Goal: Transaction & Acquisition: Purchase product/service

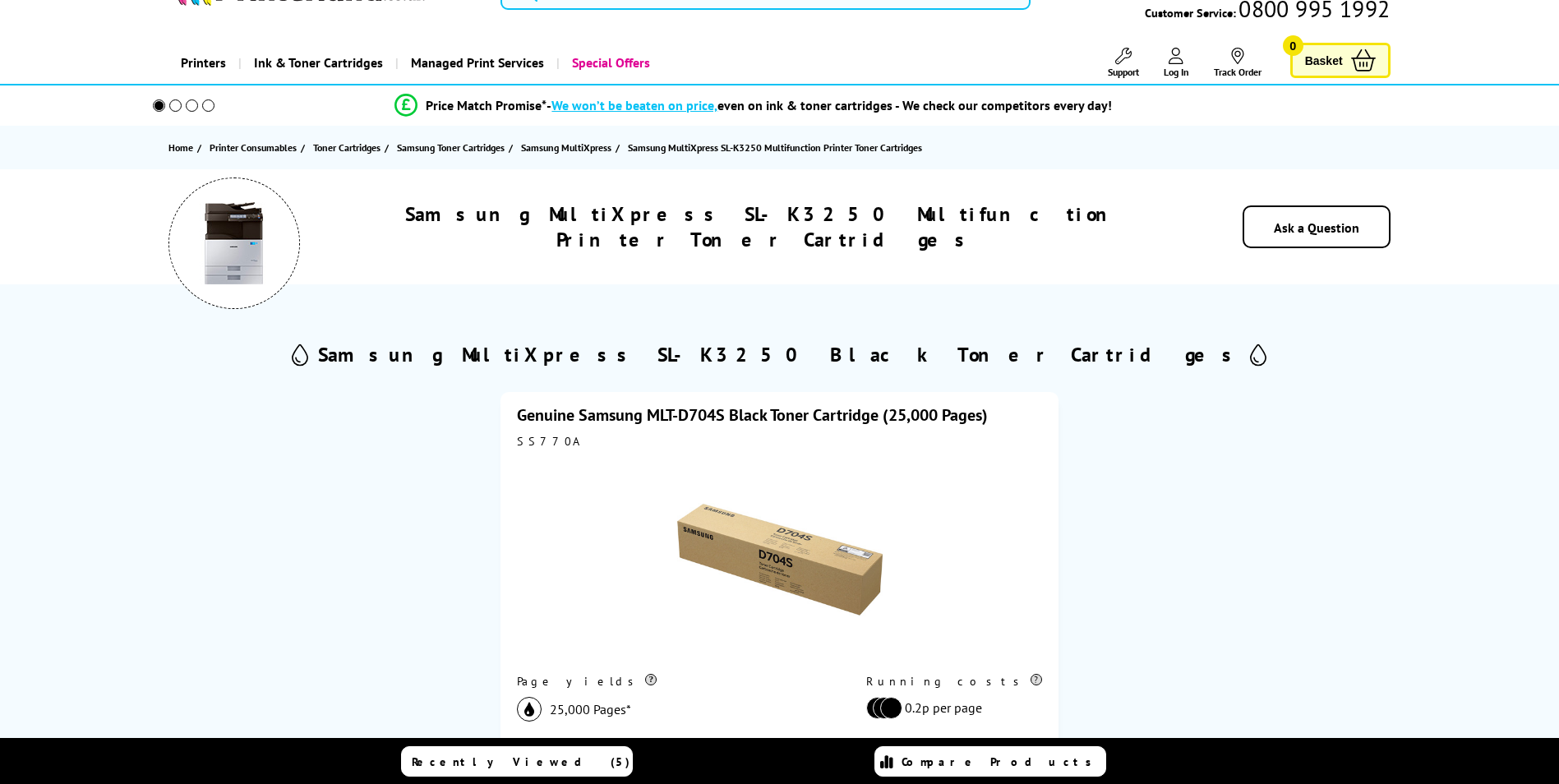
scroll to position [164, 0]
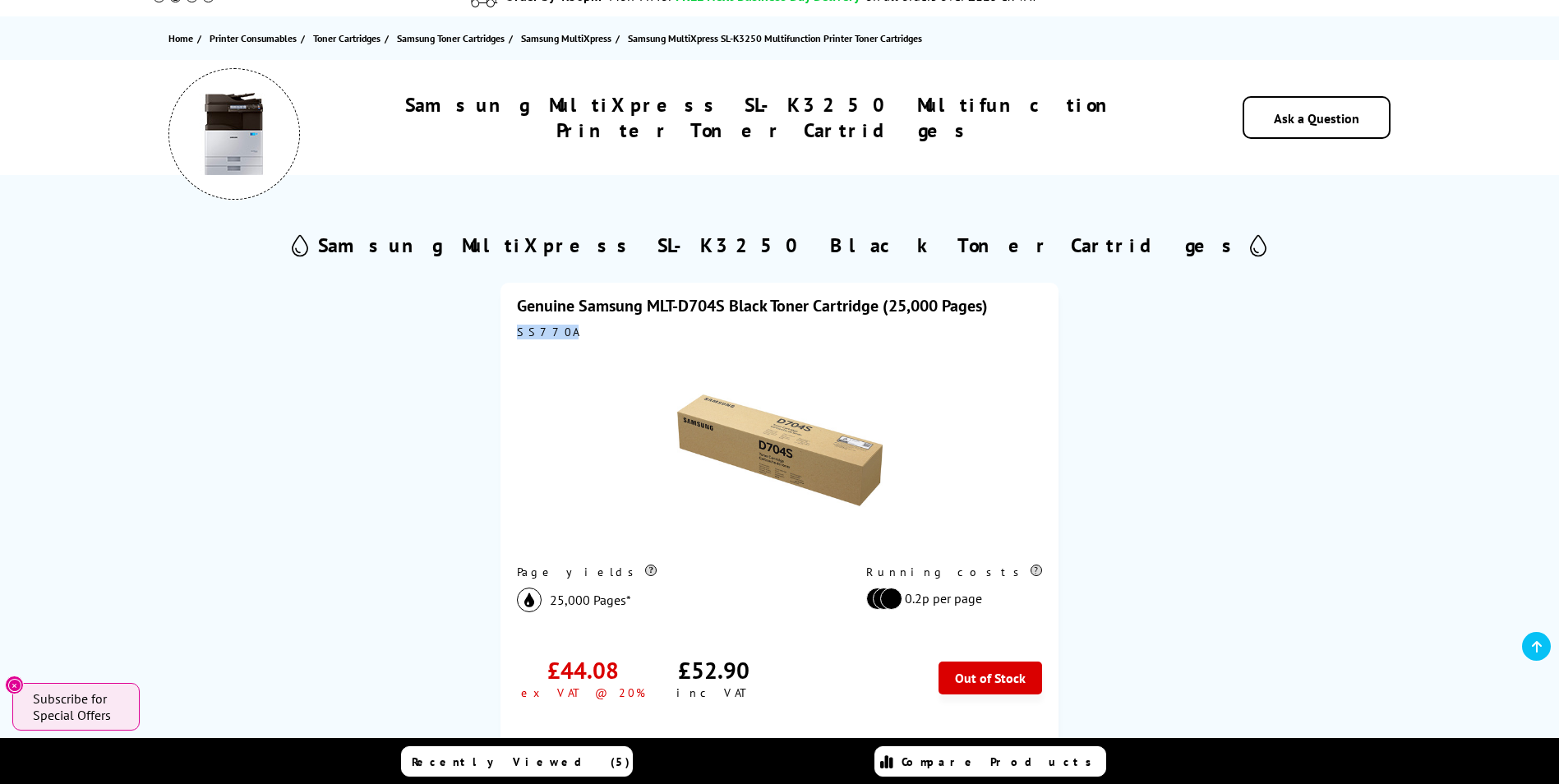
drag, startPoint x: 561, startPoint y: 336, endPoint x: 517, endPoint y: 338, distance: 44.0
click at [517, 338] on div "SS770A" at bounding box center [778, 332] width 524 height 15
drag, startPoint x: 517, startPoint y: 338, endPoint x: 532, endPoint y: 335, distance: 15.3
copy div "SS770A"
click at [1539, 644] on icon at bounding box center [1537, 647] width 10 height 13
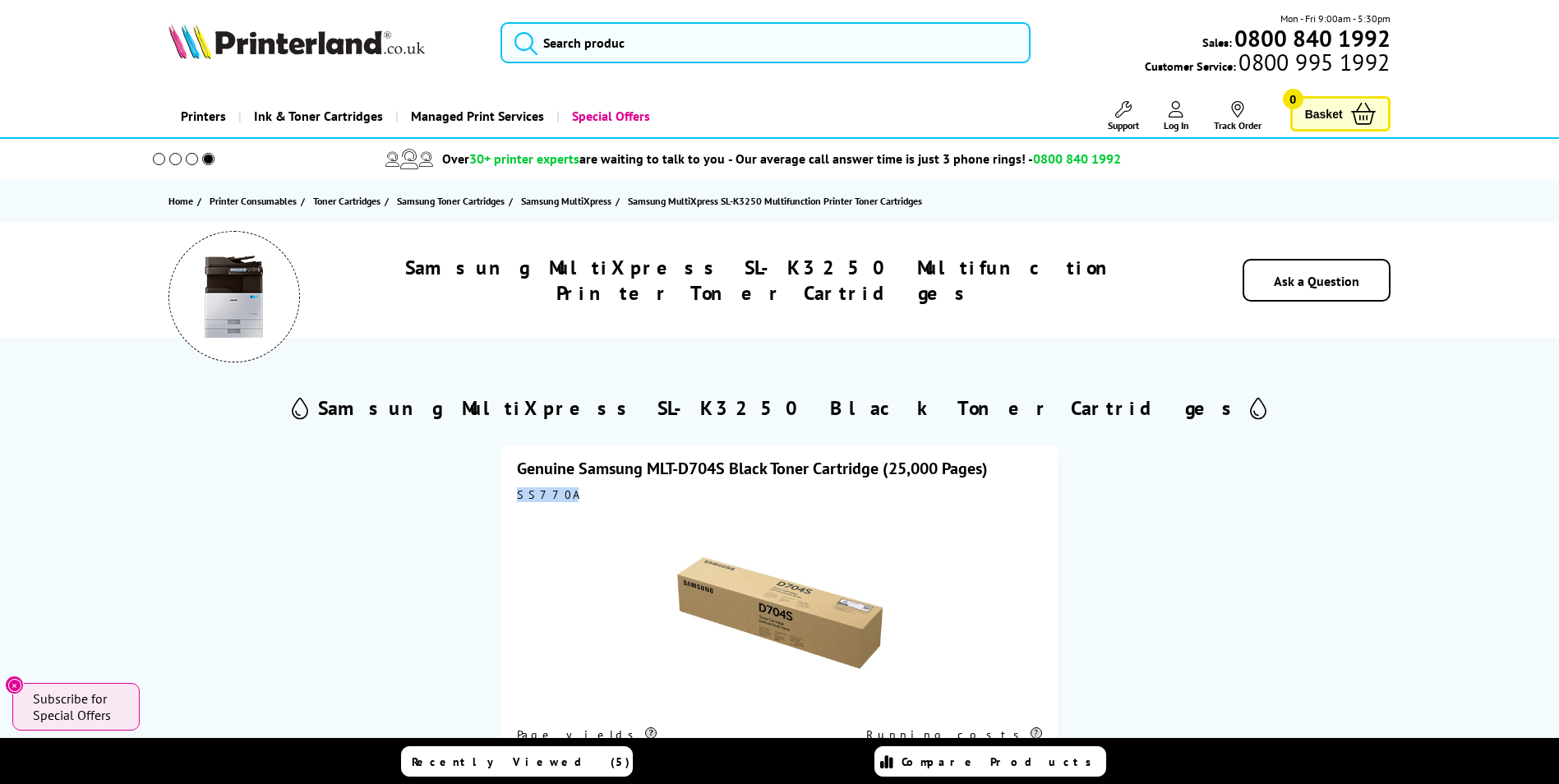
scroll to position [0, 0]
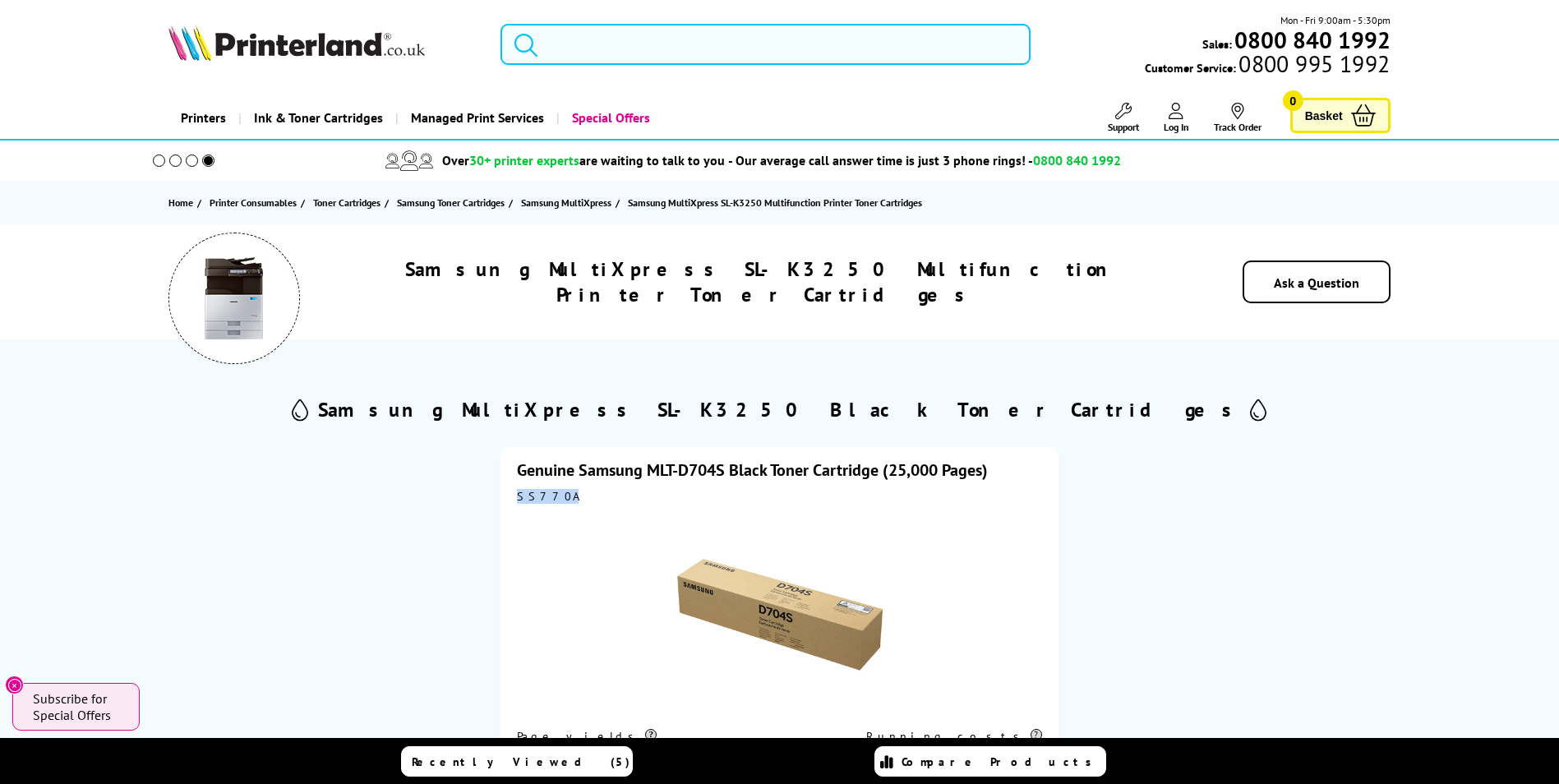
click at [556, 52] on input "search" at bounding box center [765, 45] width 530 height 41
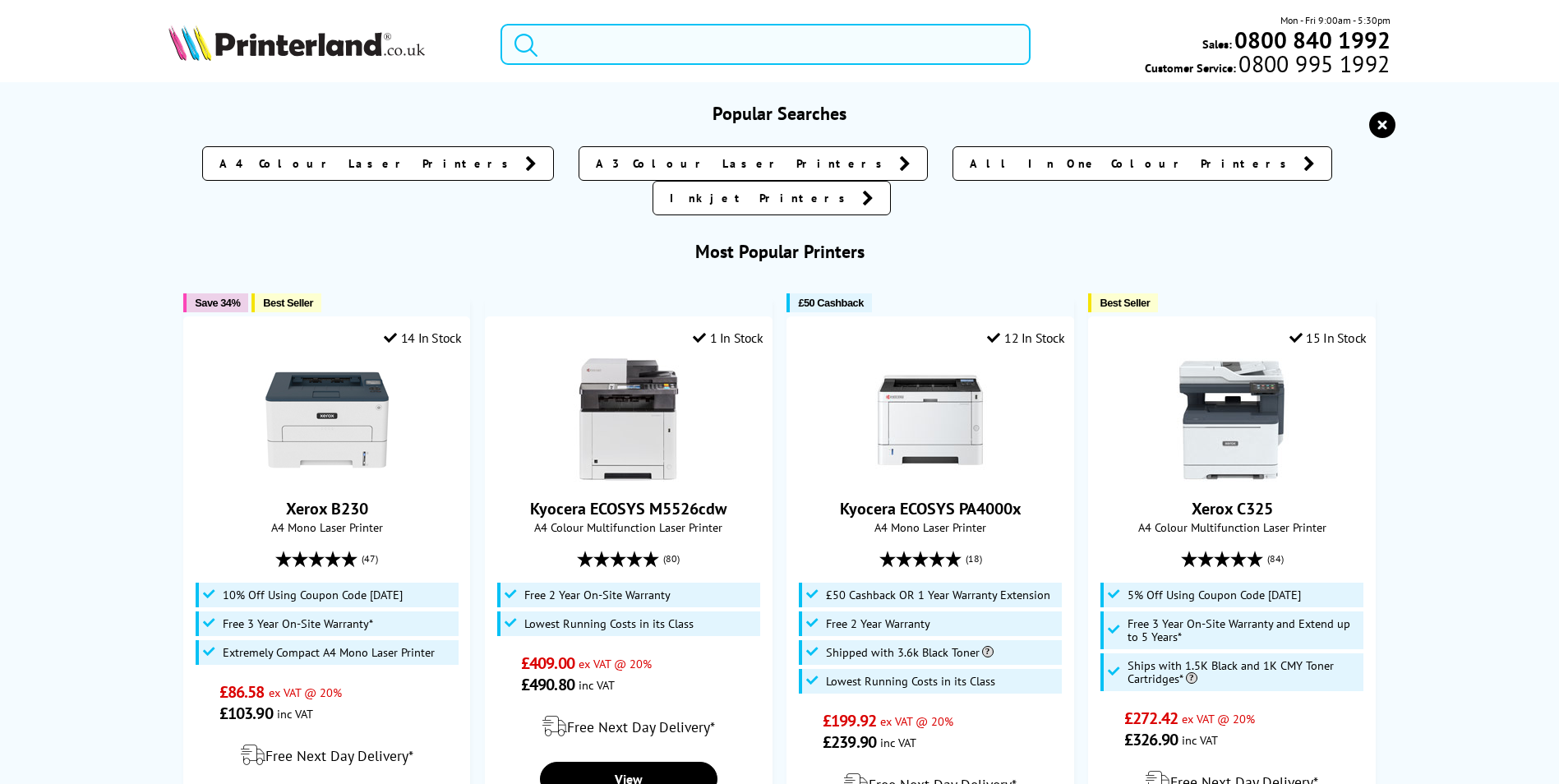
paste input "OKI MC 562"
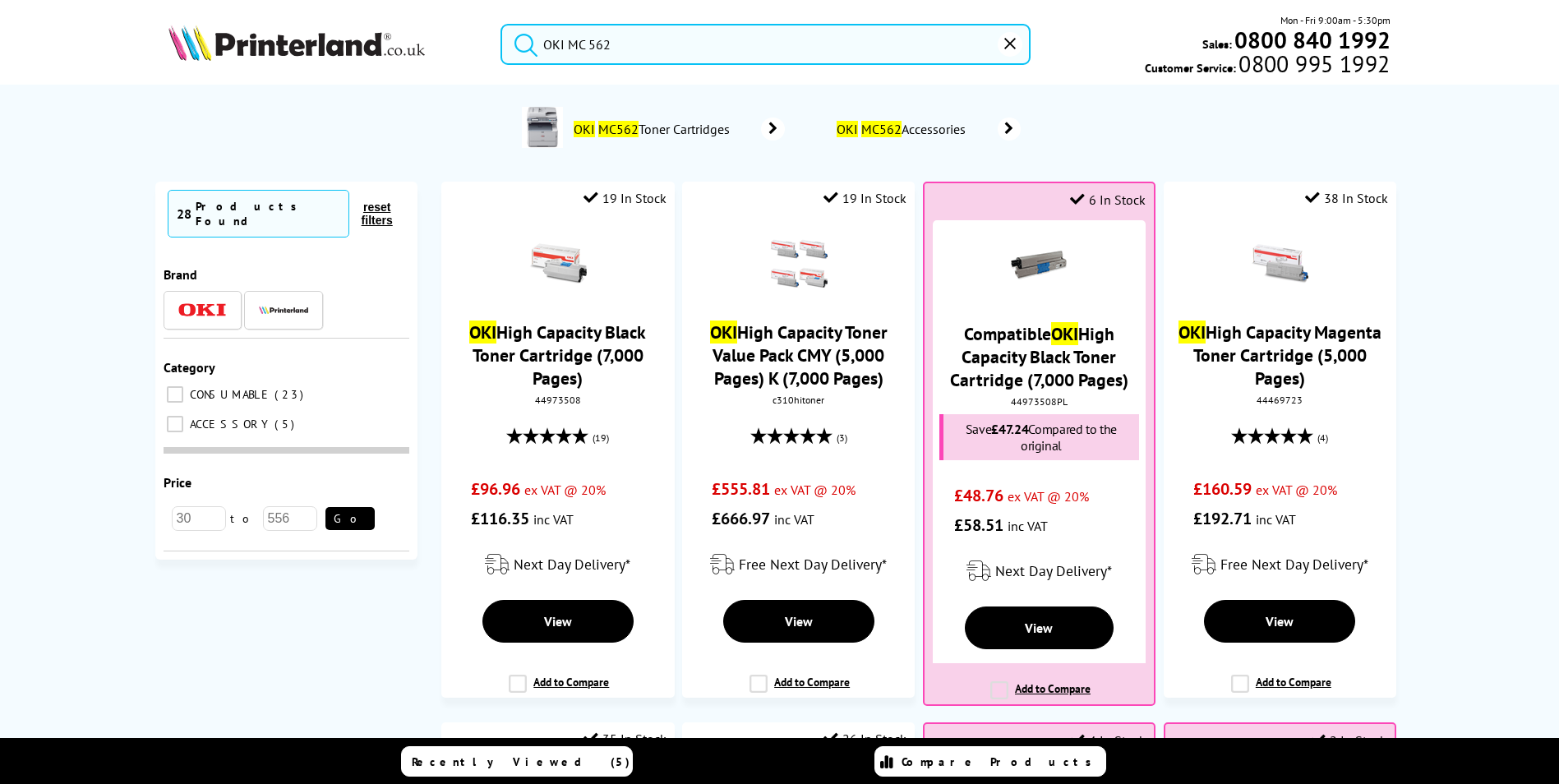
type input "OKI MC 562"
click at [657, 132] on span "OKI MC562 Toner Cartridges" at bounding box center [653, 129] width 165 height 17
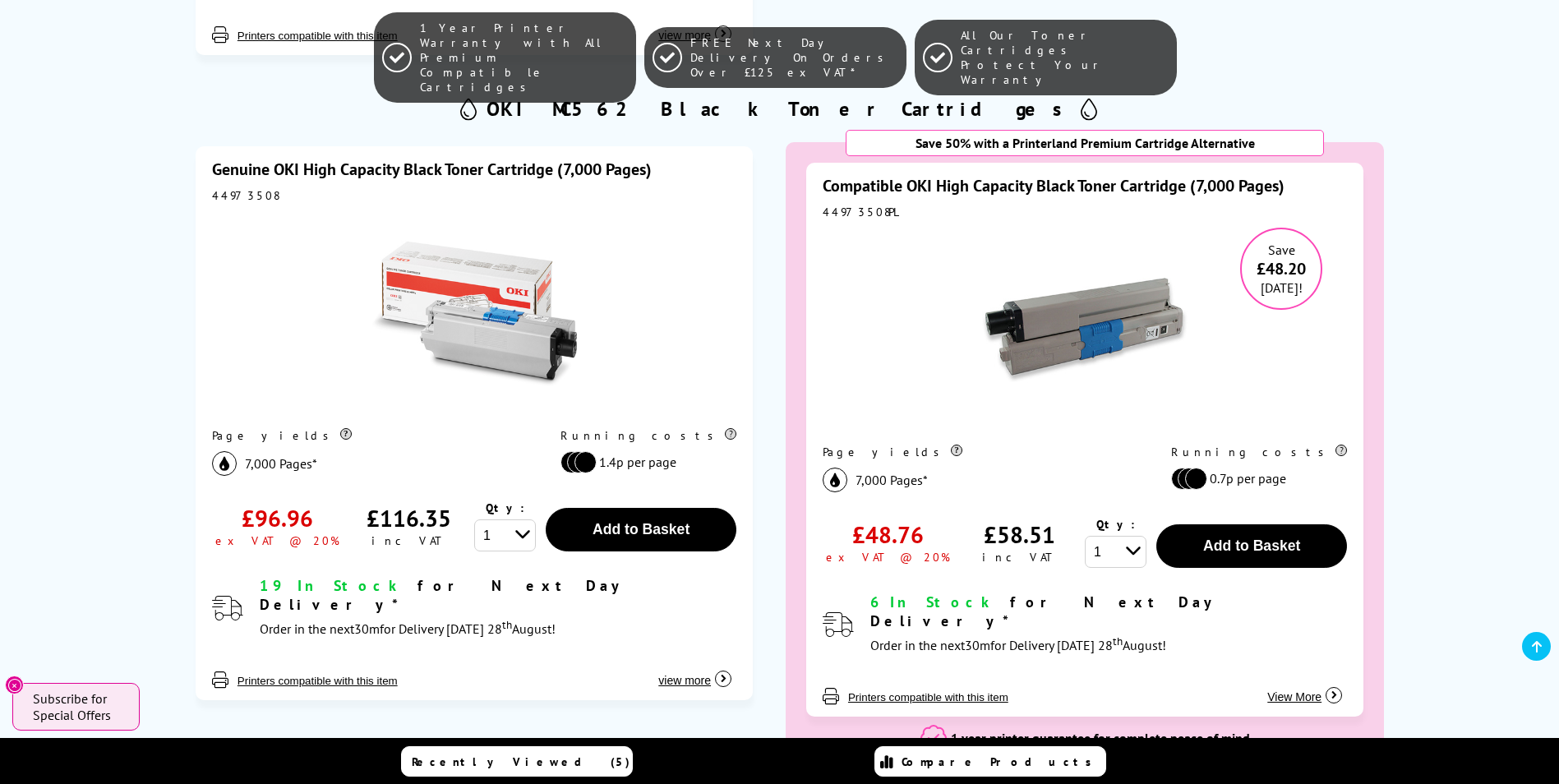
scroll to position [1643, 0]
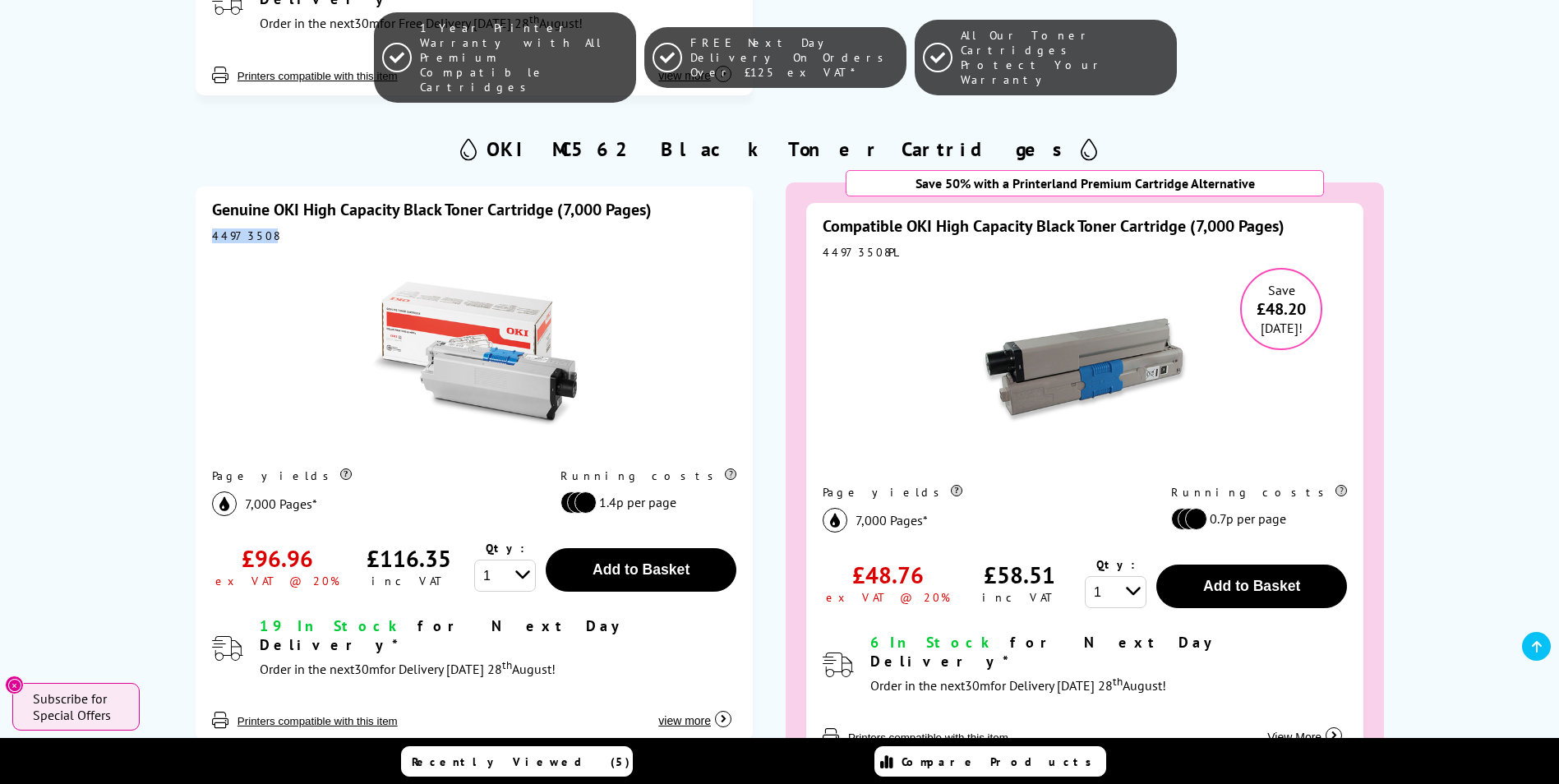
drag, startPoint x: 260, startPoint y: 194, endPoint x: 212, endPoint y: 192, distance: 48.0
click at [212, 228] on div "44973508" at bounding box center [474, 236] width 524 height 15
drag, startPoint x: 212, startPoint y: 192, endPoint x: 219, endPoint y: 199, distance: 9.9
copy div "44973508"
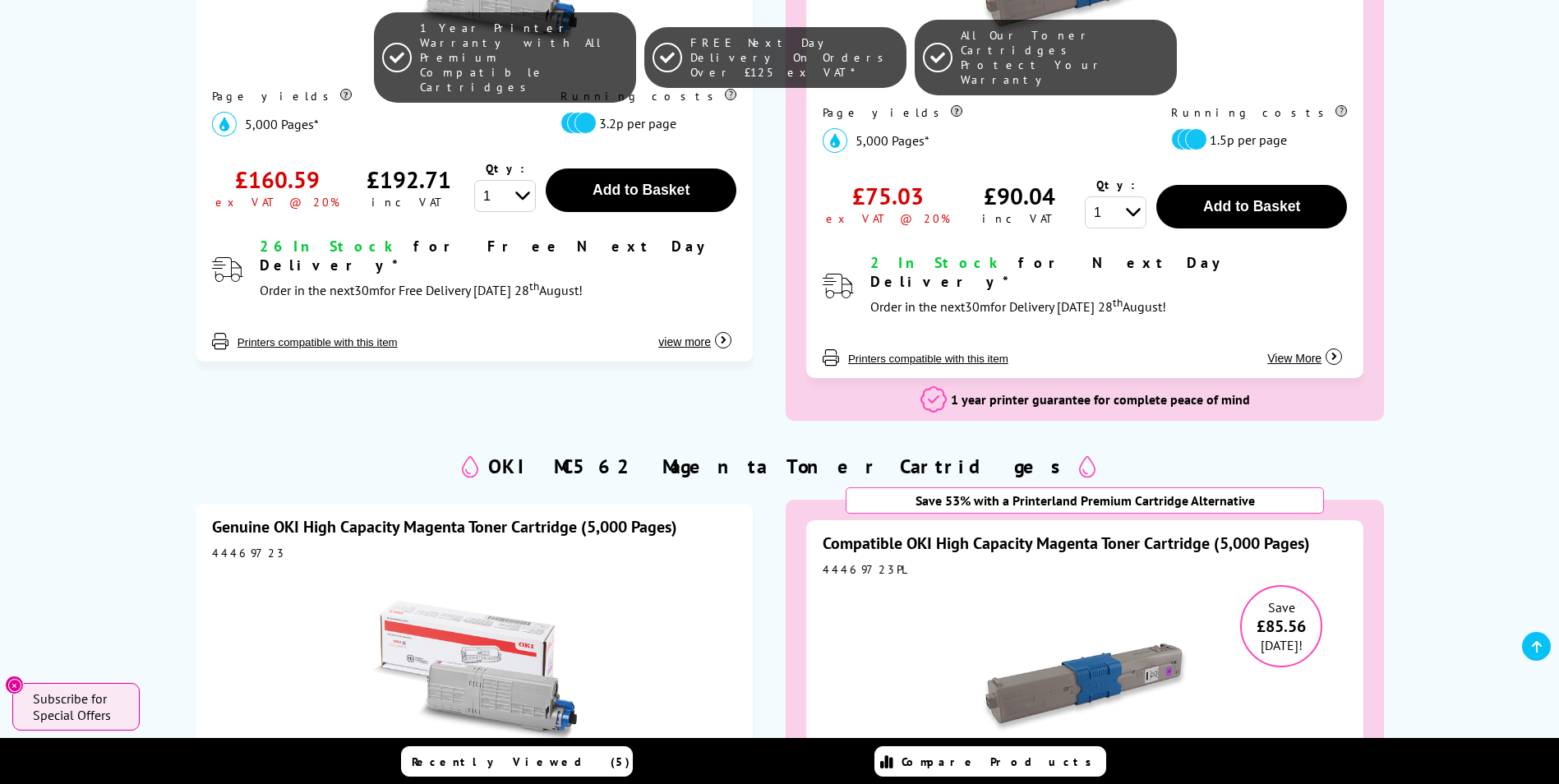
scroll to position [4026, 0]
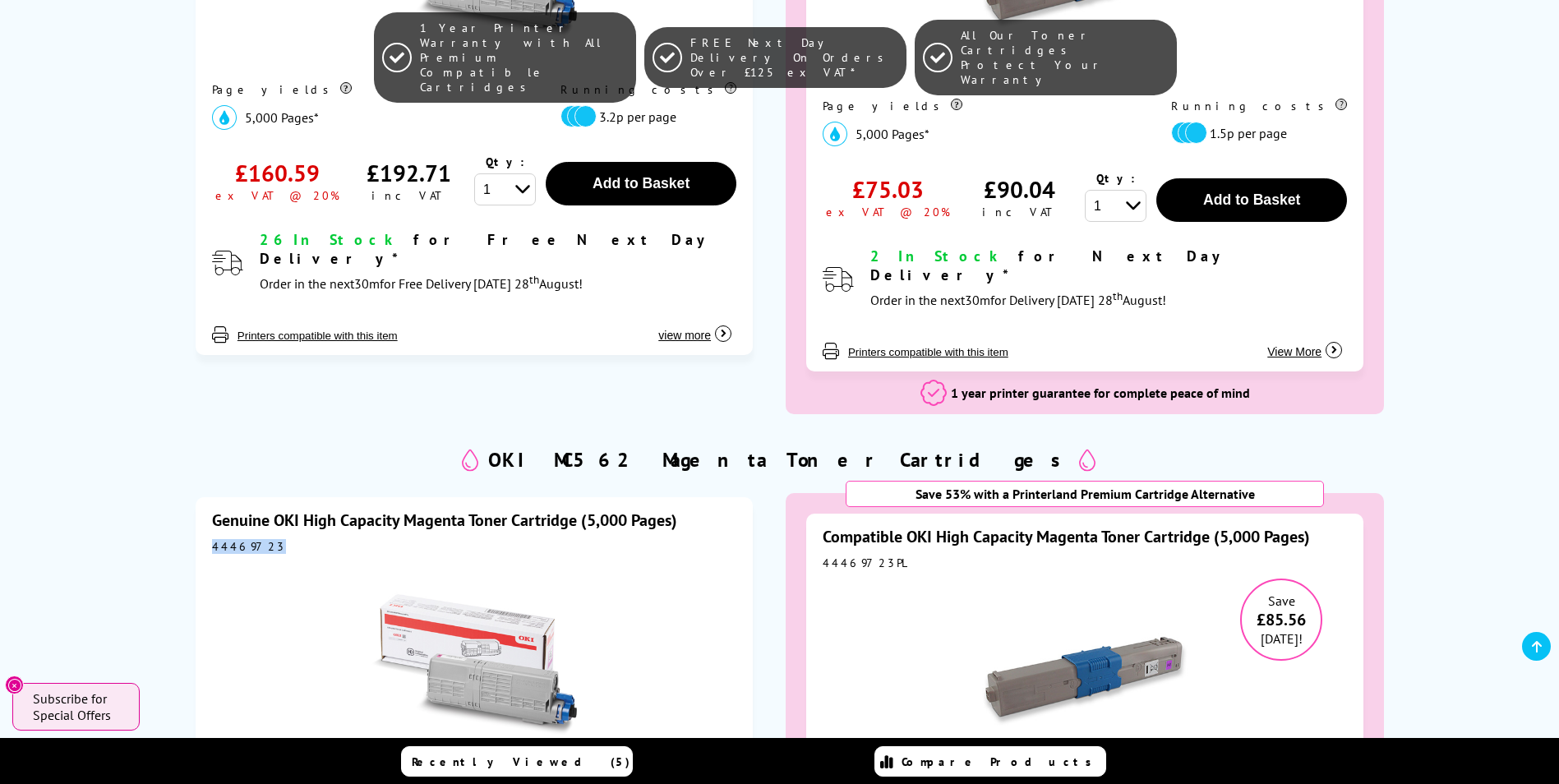
drag, startPoint x: 265, startPoint y: 430, endPoint x: 213, endPoint y: 436, distance: 52.3
click at [213, 539] on div "44469723" at bounding box center [474, 546] width 524 height 15
drag, startPoint x: 213, startPoint y: 436, endPoint x: 238, endPoint y: 431, distance: 25.5
copy div "44469723"
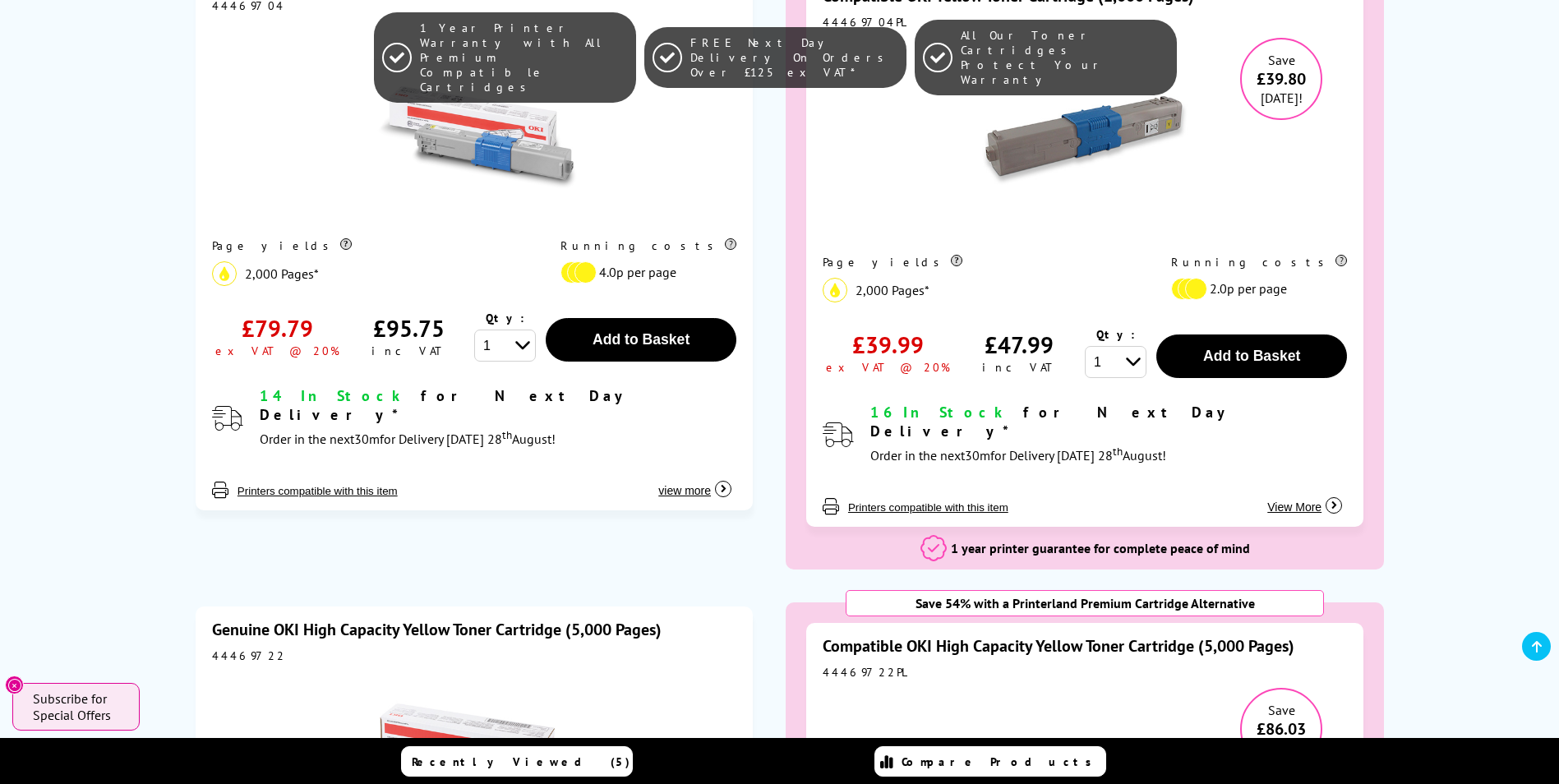
scroll to position [5915, 0]
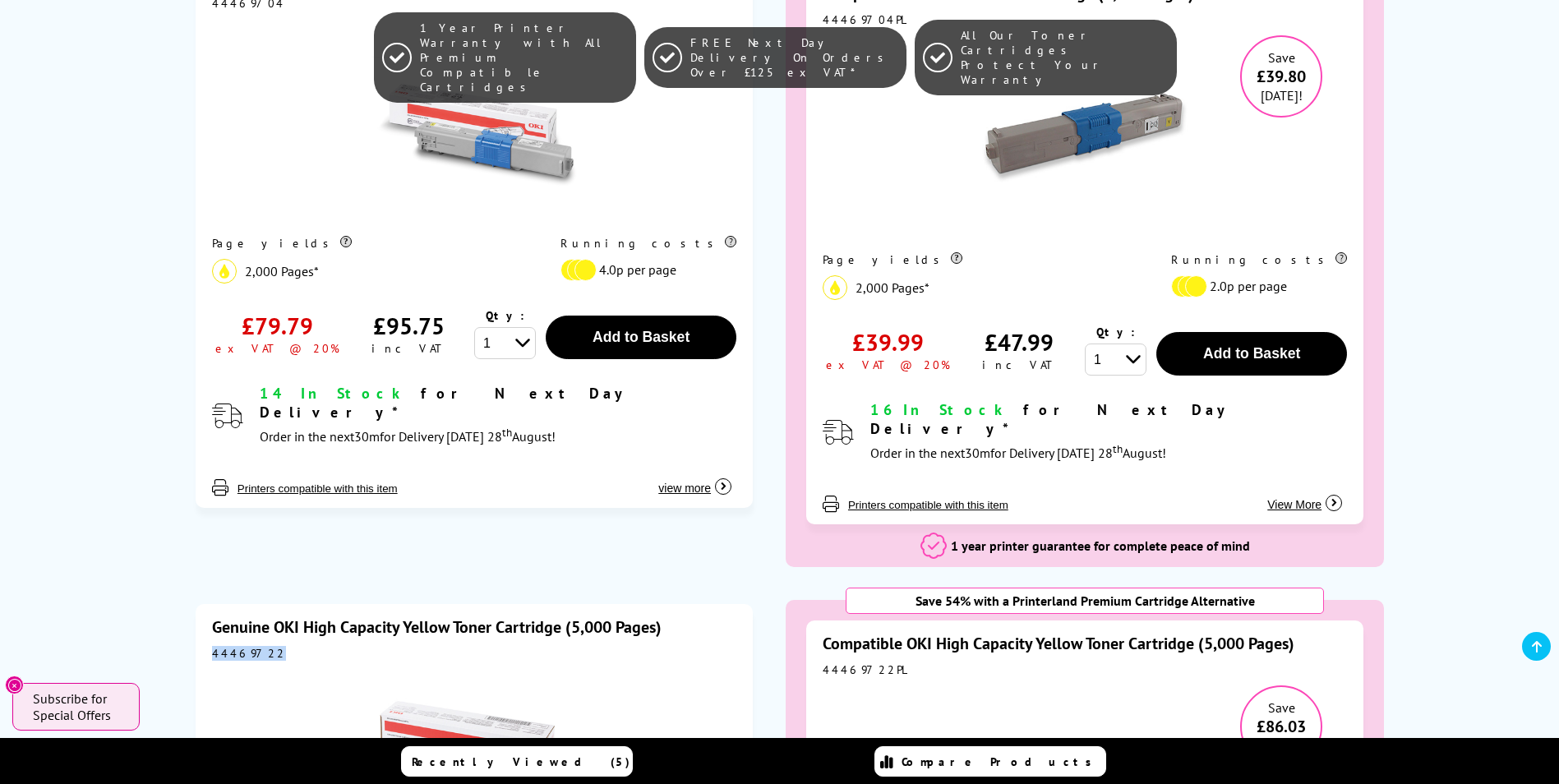
drag, startPoint x: 262, startPoint y: 475, endPoint x: 208, endPoint y: 474, distance: 54.0
drag, startPoint x: 208, startPoint y: 474, endPoint x: 242, endPoint y: 479, distance: 34.4
copy div "44469722"
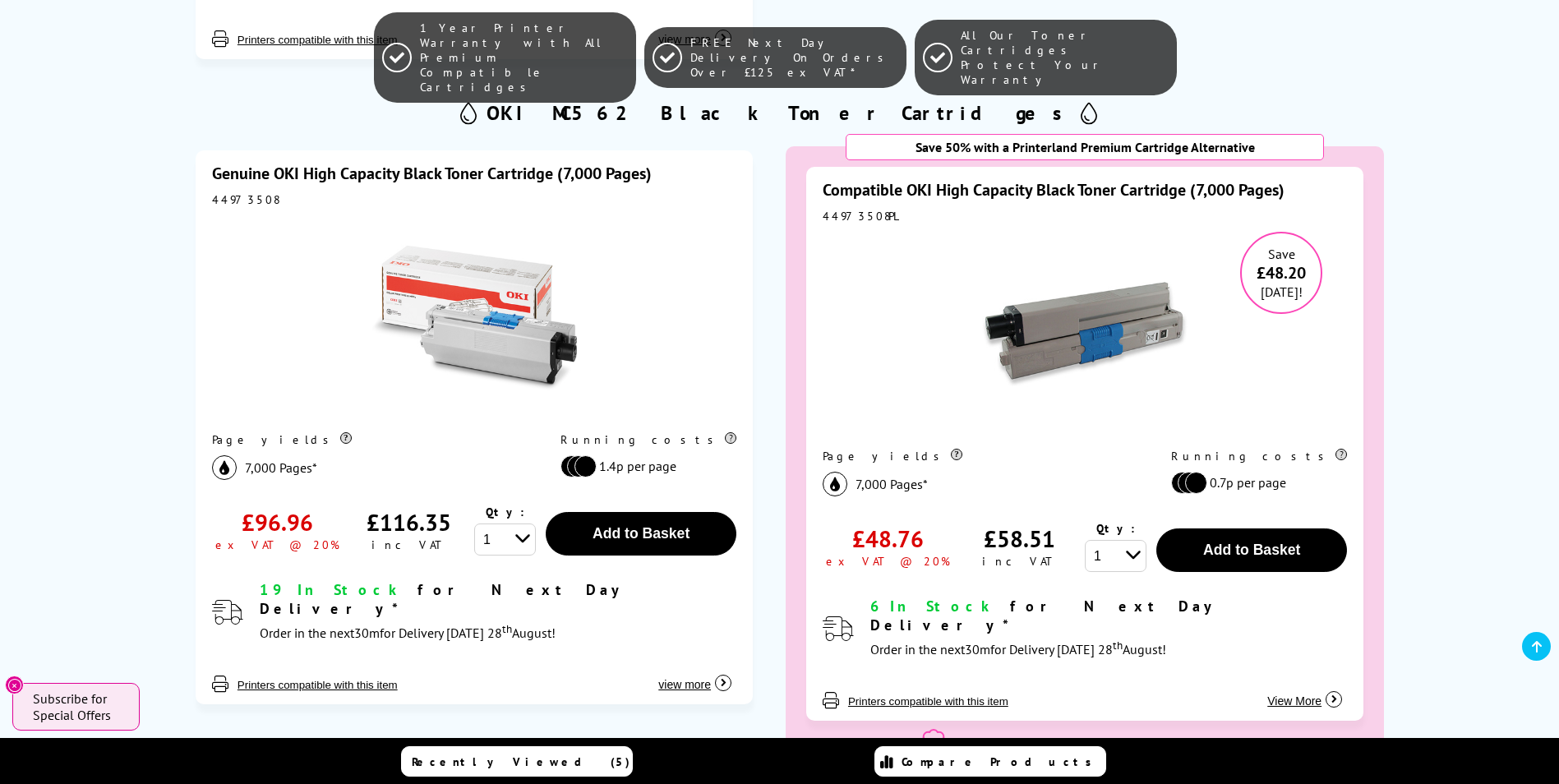
scroll to position [1643, 0]
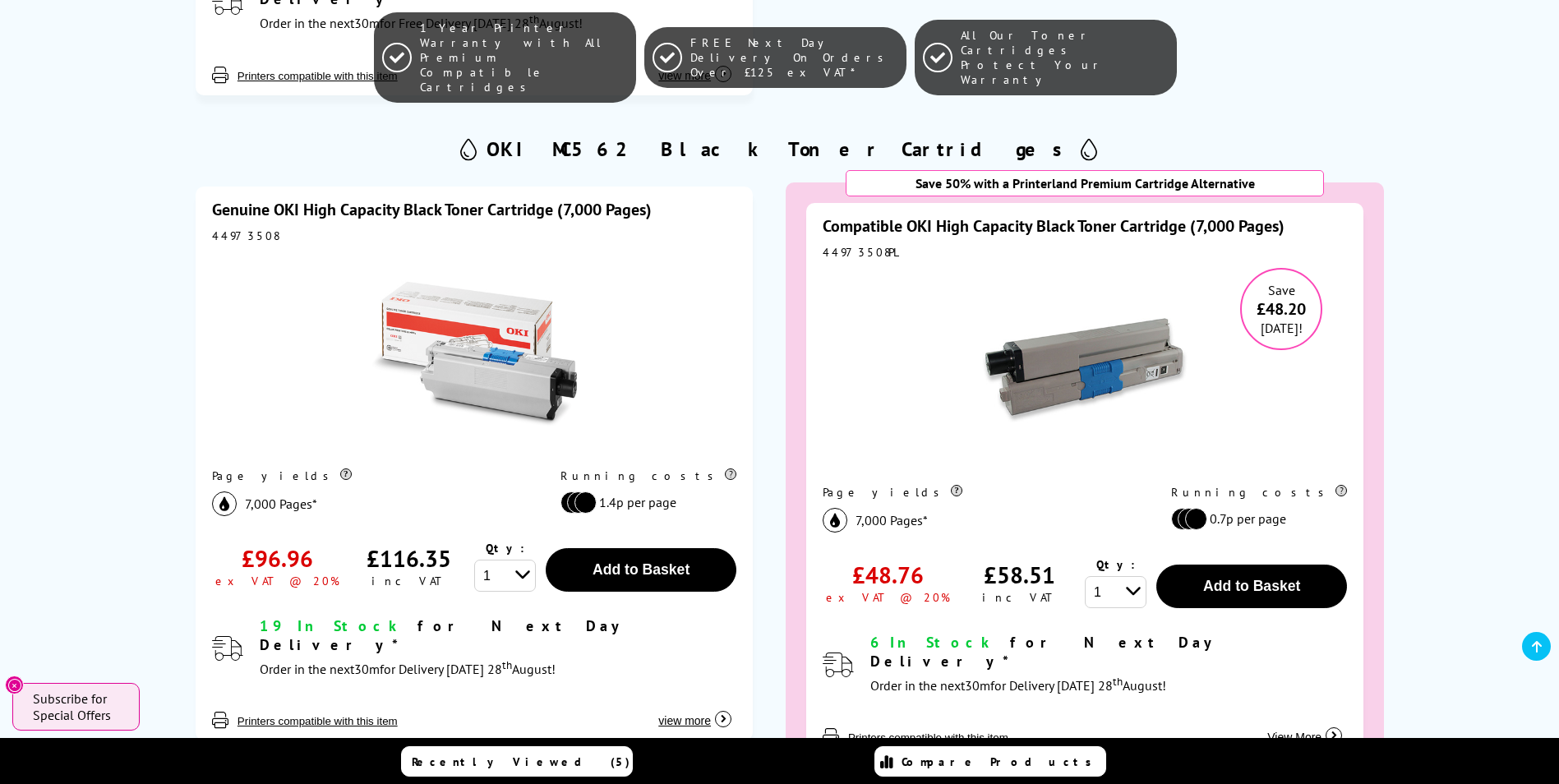
click at [245, 228] on div "44973508" at bounding box center [474, 236] width 524 height 15
click at [244, 228] on div "44973508" at bounding box center [474, 236] width 524 height 15
copy div "44973508"
